Goal: Task Accomplishment & Management: Use online tool/utility

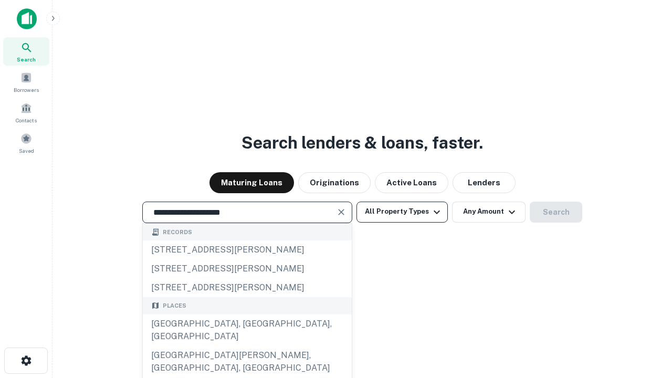
click at [247, 346] on div "[GEOGRAPHIC_DATA], [GEOGRAPHIC_DATA], [GEOGRAPHIC_DATA]" at bounding box center [247, 329] width 209 height 31
click at [402, 212] on button "All Property Types" at bounding box center [401, 212] width 91 height 21
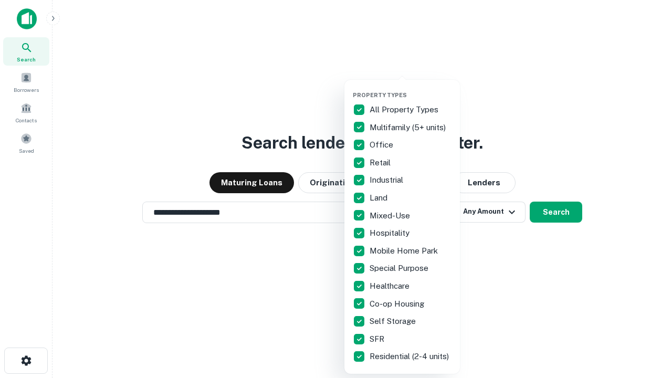
type input "**********"
click at [410, 88] on button "button" at bounding box center [410, 88] width 115 height 1
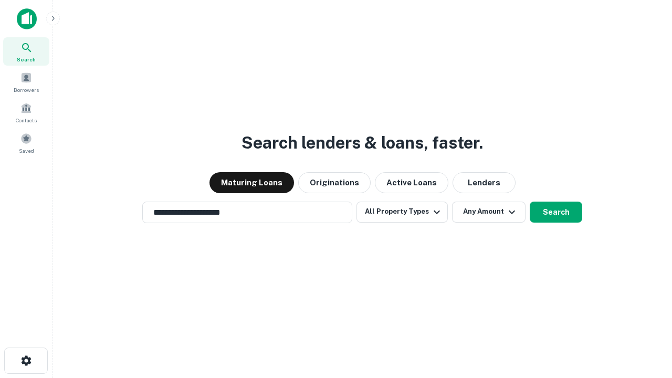
scroll to position [6, 127]
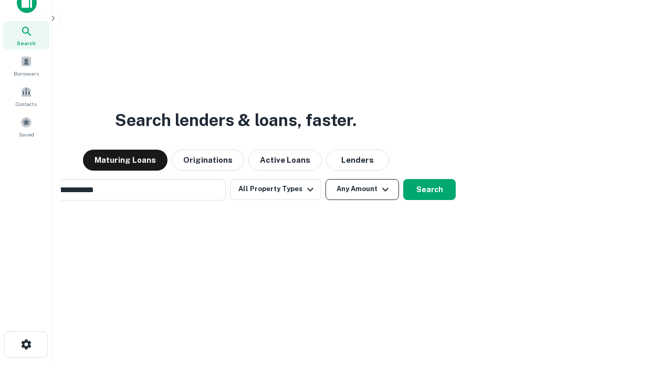
click at [325, 179] on button "Any Amount" at bounding box center [361, 189] width 73 height 21
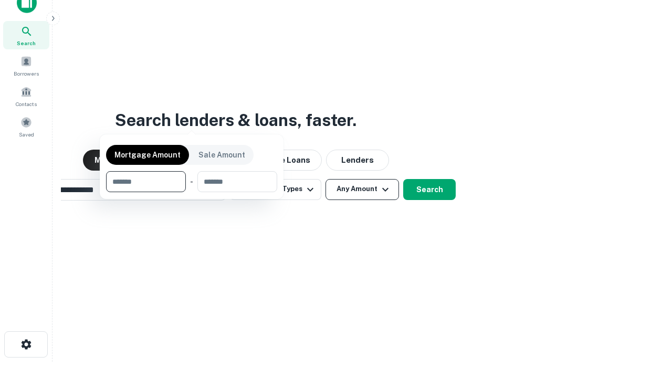
scroll to position [17, 0]
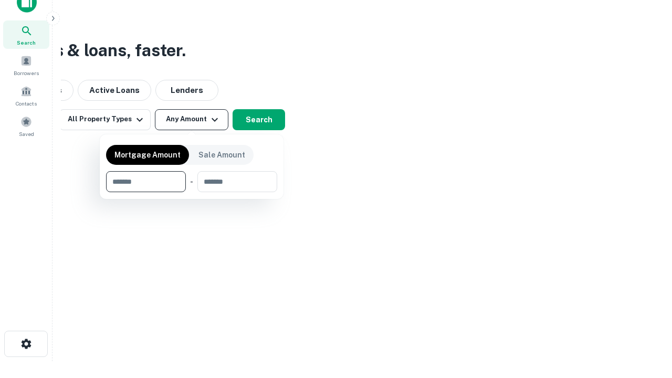
type input "*******"
click at [192, 192] on button "button" at bounding box center [191, 192] width 171 height 1
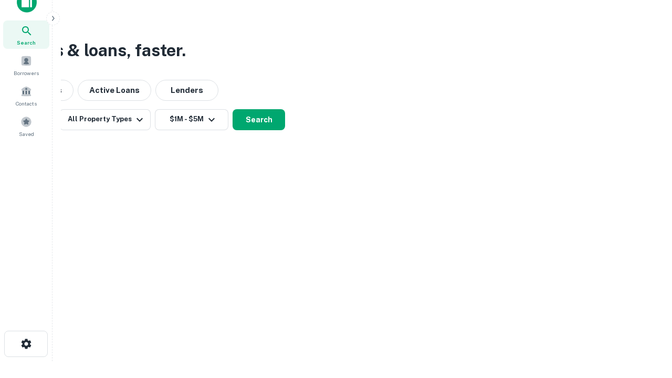
scroll to position [6, 194]
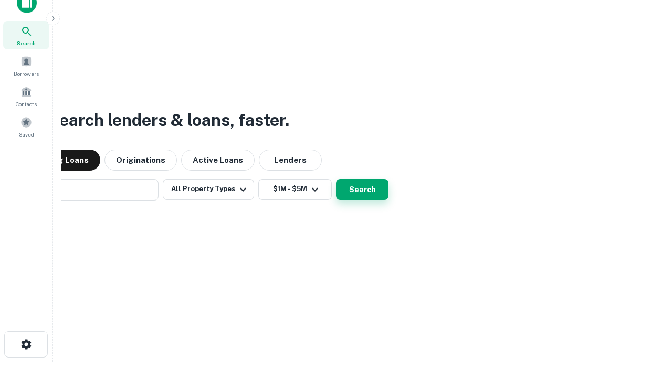
click at [336, 179] on button "Search" at bounding box center [362, 189] width 52 height 21
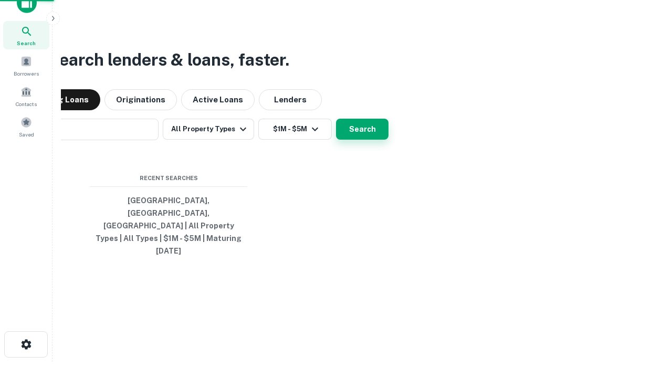
scroll to position [28, 297]
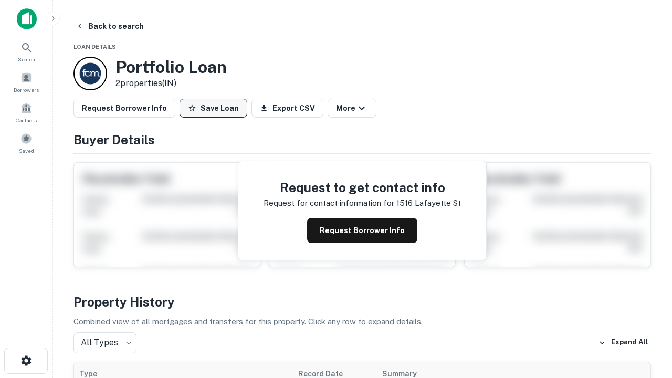
click at [213, 108] on button "Save Loan" at bounding box center [214, 108] width 68 height 19
click at [216, 108] on button "Loan Saved" at bounding box center [216, 108] width 72 height 19
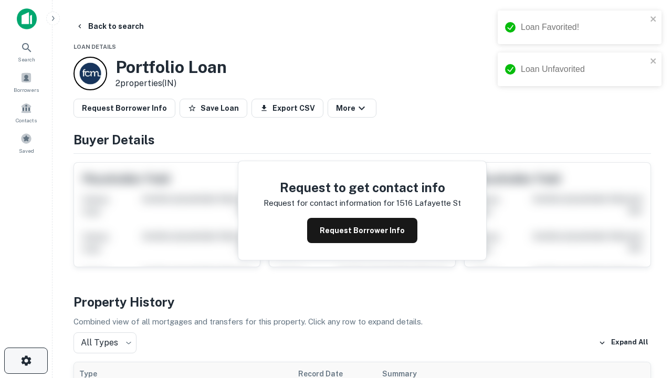
click at [26, 361] on icon "button" at bounding box center [26, 360] width 13 height 13
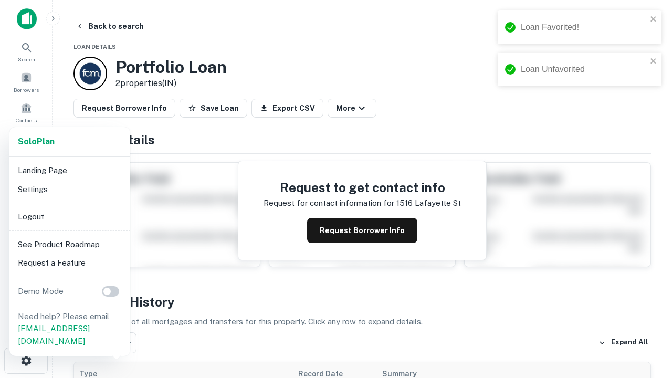
click at [69, 216] on li "Logout" at bounding box center [70, 216] width 112 height 19
